Goal: Use online tool/utility

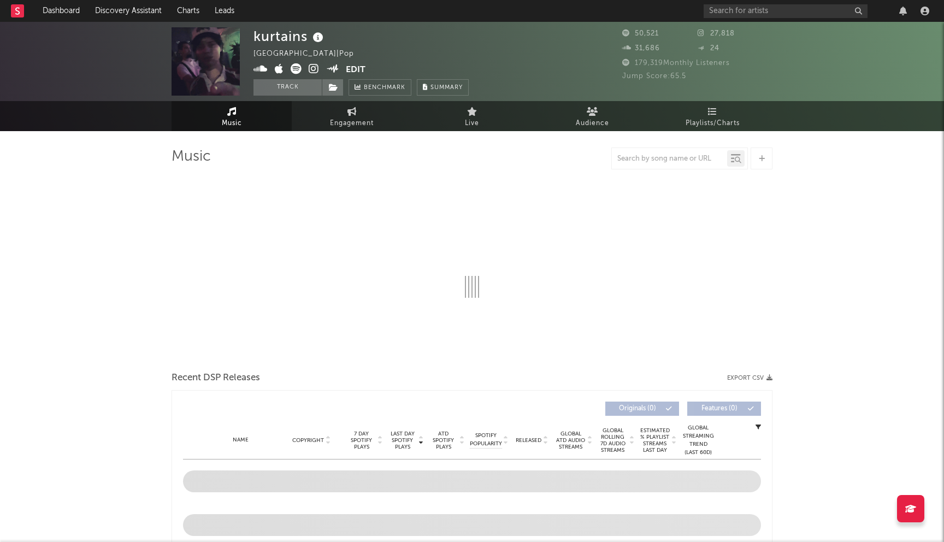
select select "6m"
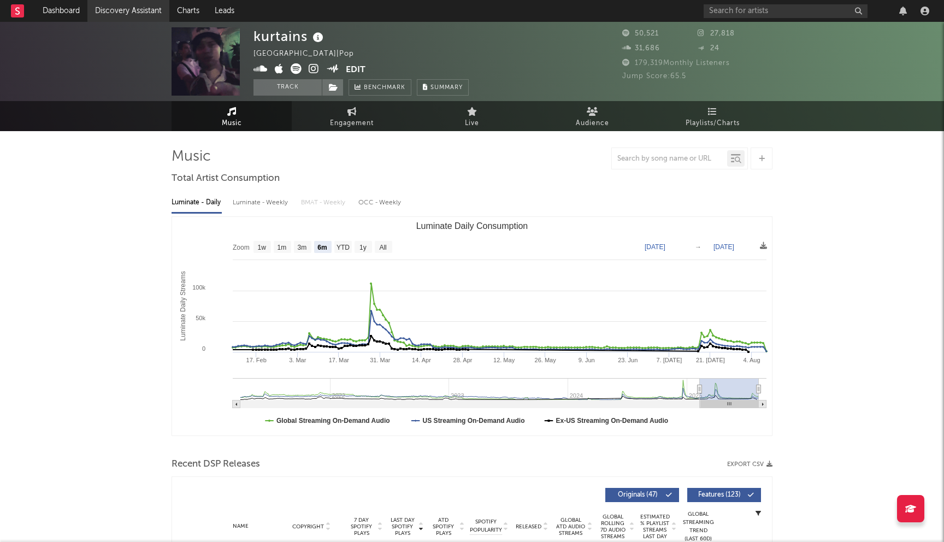
click at [147, 9] on link "Discovery Assistant" at bounding box center [128, 11] width 82 height 22
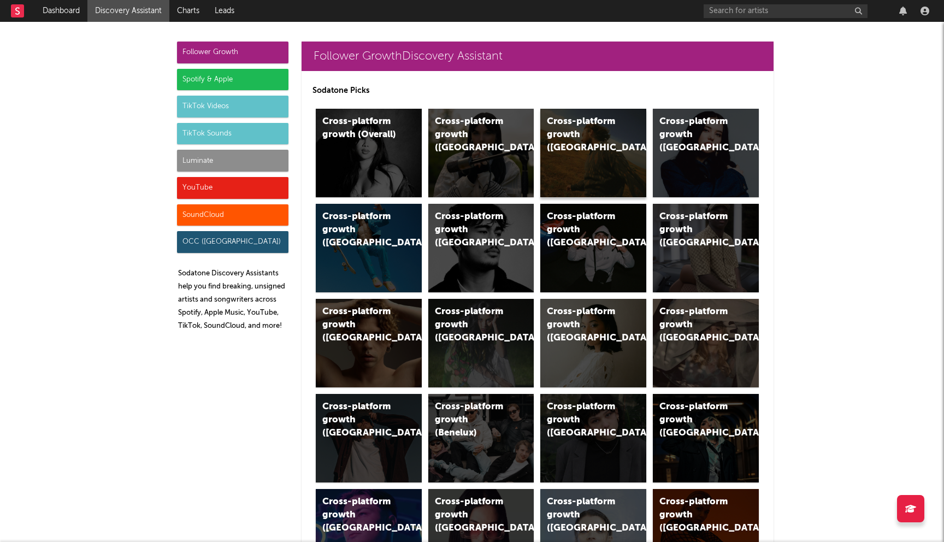
click at [599, 131] on div "Cross-platform growth ([GEOGRAPHIC_DATA])" at bounding box center [584, 134] width 74 height 39
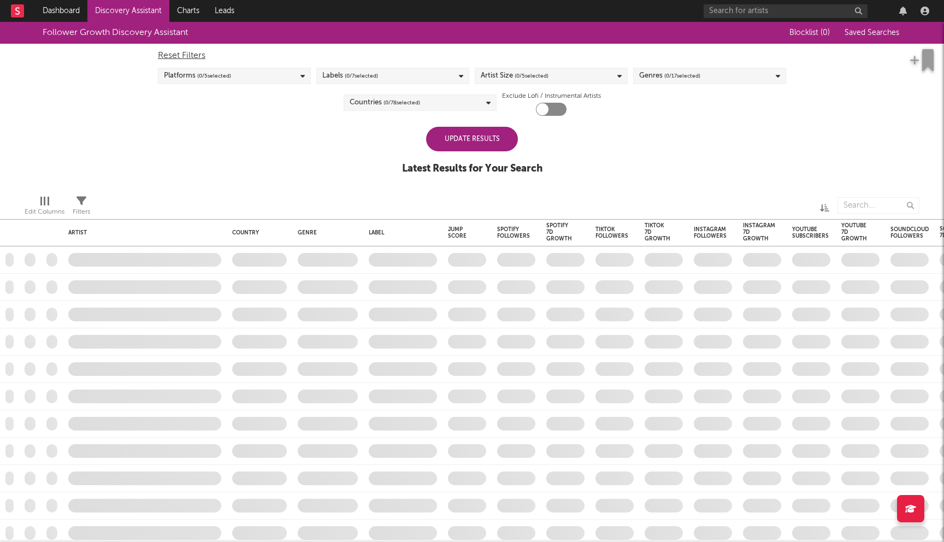
checkbox input "true"
